Goal: Ask a question

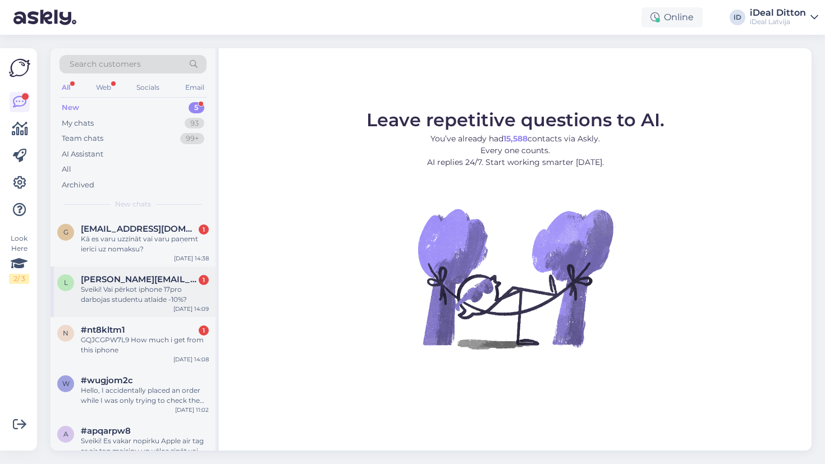
click at [162, 293] on div "Sveiki! Vai pērkot iphone 17pro darbojas studentu atlaide -10%?" at bounding box center [145, 294] width 128 height 20
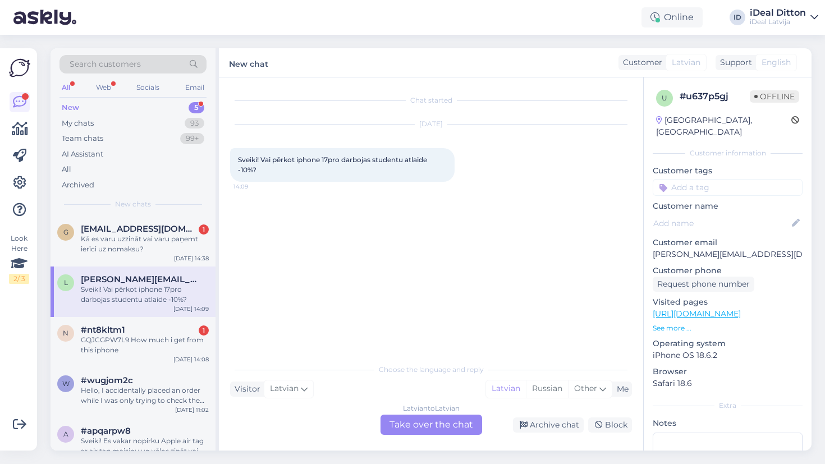
click at [422, 411] on div "Latvian to Latvian" at bounding box center [431, 408] width 57 height 10
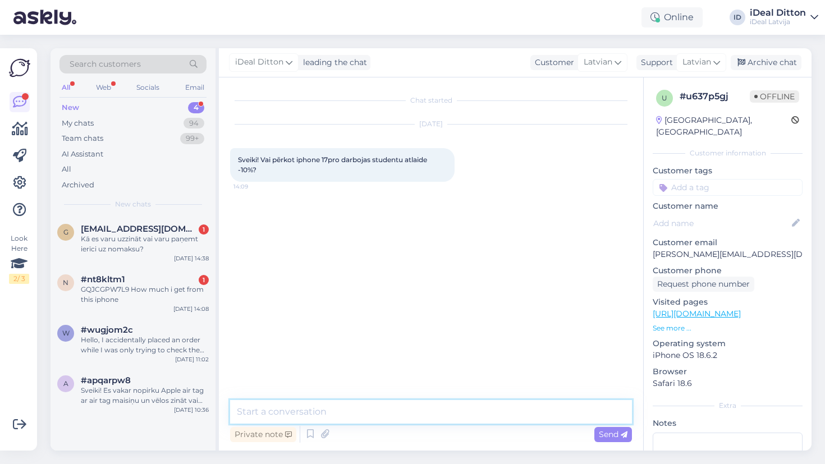
click at [409, 402] on textarea at bounding box center [431, 412] width 402 height 24
click at [248, 407] on textarea "SVeiki!" at bounding box center [431, 412] width 402 height 24
click at [275, 414] on textarea "Sveiki!" at bounding box center [431, 412] width 402 height 24
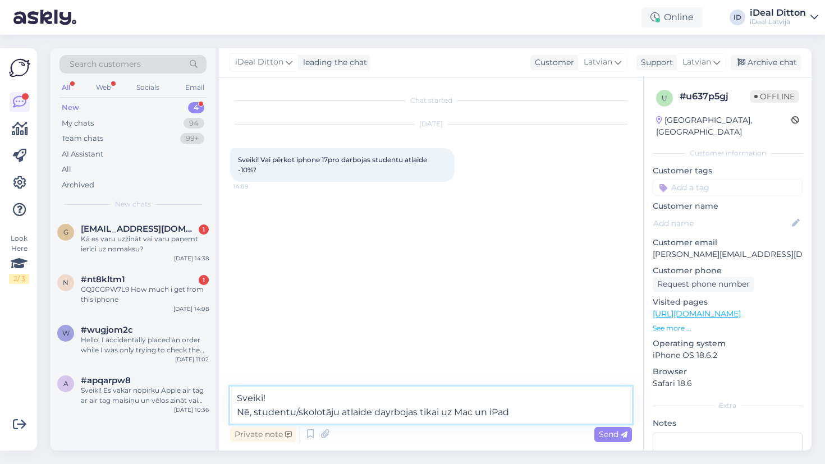
click at [390, 411] on textarea "Sveiki! Nē, studentu/skolotāju atlaide dayrbojas tikai uz Mac un iPad" at bounding box center [431, 404] width 402 height 37
type textarea "Sveiki! Nē, studentu/skolotāju atlaide darbojas tikai uz Mac un iPad"
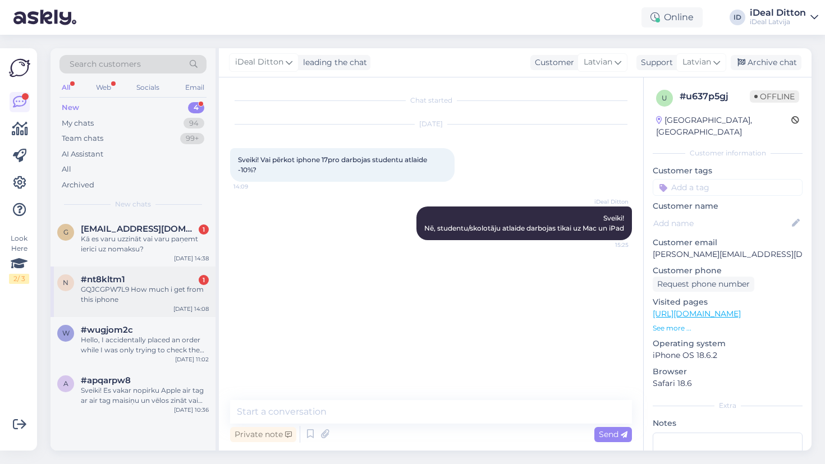
click at [157, 281] on div "#nt8kltm1 1" at bounding box center [145, 279] width 128 height 10
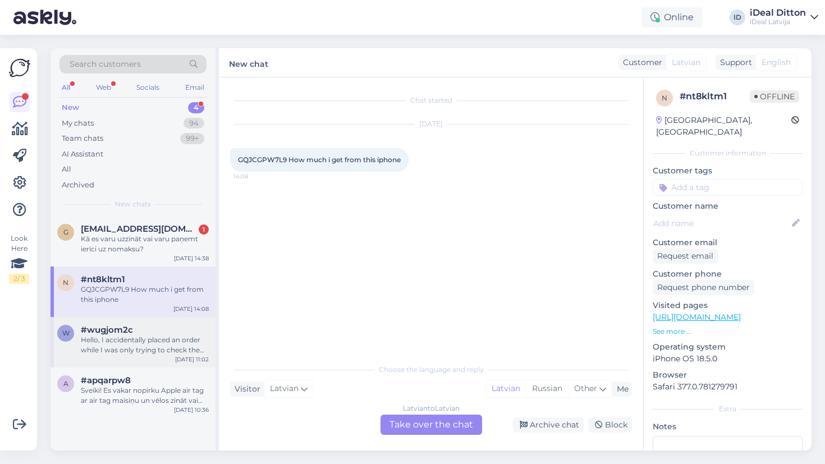
click at [186, 352] on div "Hello, I accidentally placed an order while I was only trying to check the deli…" at bounding box center [145, 345] width 128 height 20
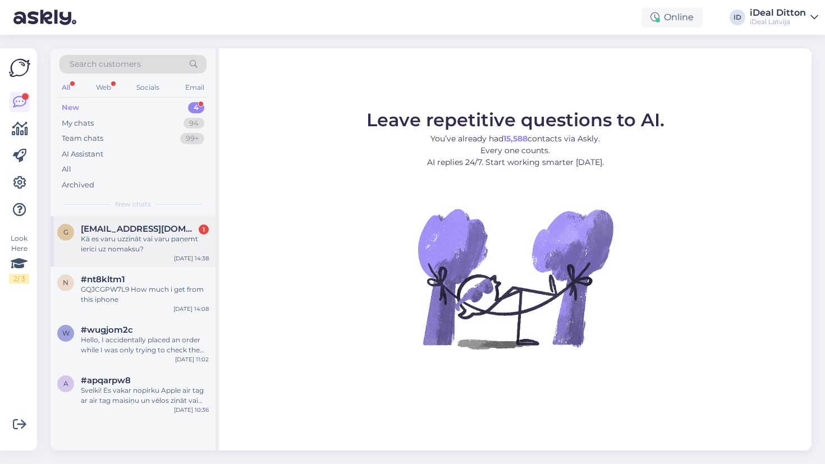
click at [163, 245] on div "Kā es varu uzzināt vai varu paņemt ierīci uz nomaksu?" at bounding box center [145, 244] width 128 height 20
